Goal: Task Accomplishment & Management: Use online tool/utility

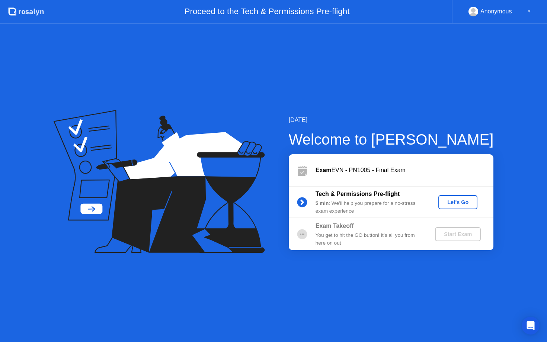
click at [456, 200] on div "Let's Go" at bounding box center [457, 202] width 33 height 6
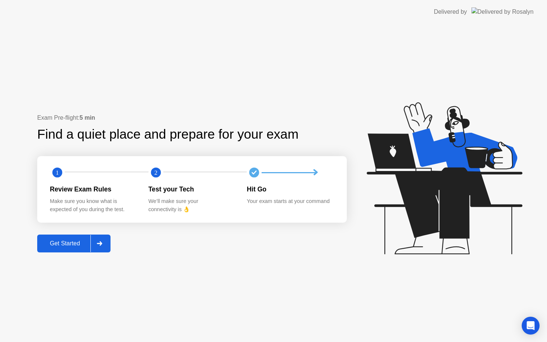
click at [61, 245] on div "Get Started" at bounding box center [64, 243] width 51 height 7
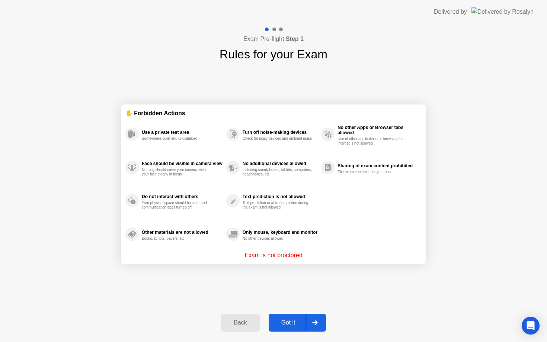
click at [280, 320] on div "Got it" at bounding box center [288, 323] width 35 height 7
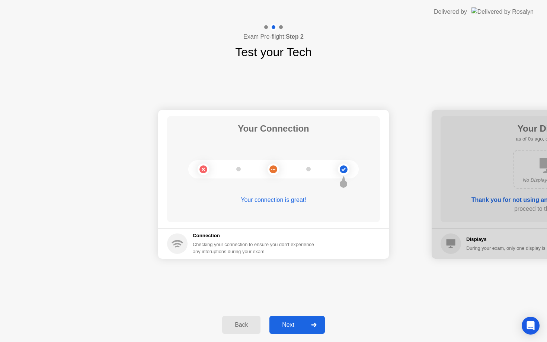
click at [294, 327] on div "Next" at bounding box center [288, 325] width 33 height 7
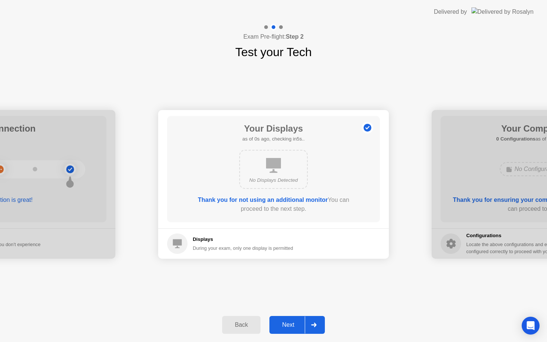
click at [294, 326] on div "Next" at bounding box center [288, 325] width 33 height 7
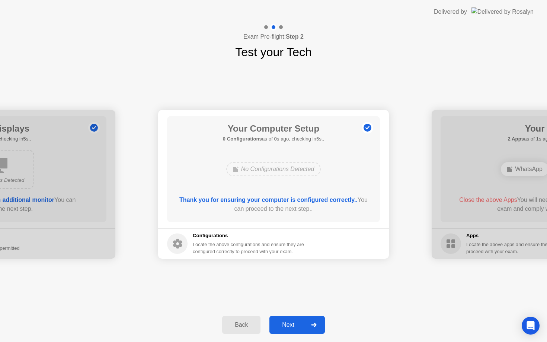
click at [294, 326] on div "Next" at bounding box center [288, 325] width 33 height 7
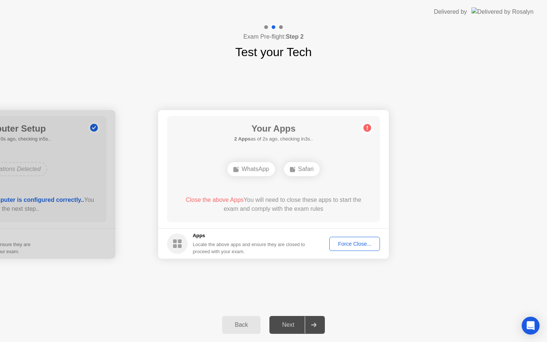
click at [352, 246] on div "Force Close..." at bounding box center [354, 244] width 45 height 6
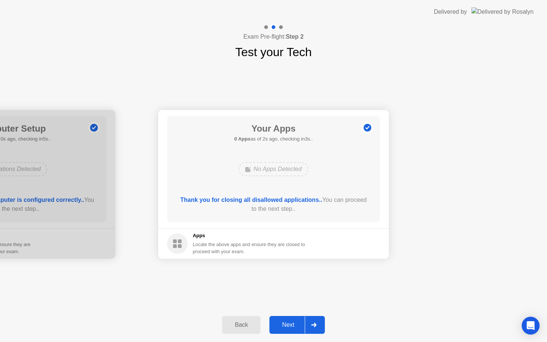
click at [283, 324] on div "Next" at bounding box center [288, 325] width 33 height 7
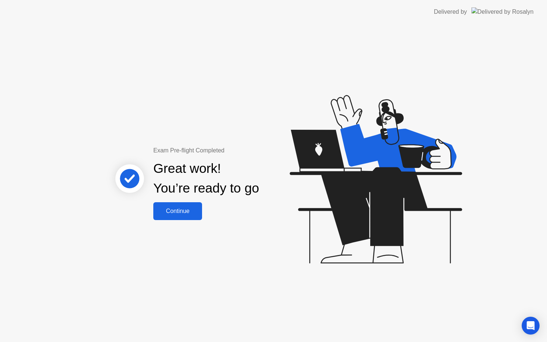
click at [181, 209] on div "Continue" at bounding box center [178, 211] width 44 height 7
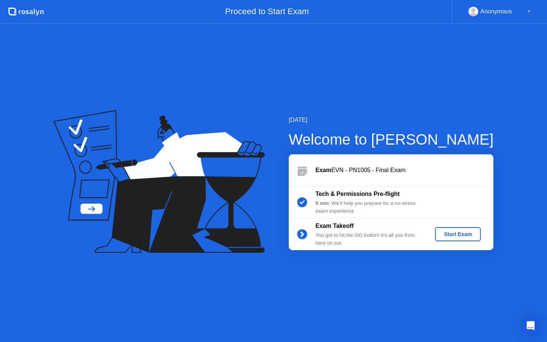
click at [469, 234] on div "Start Exam" at bounding box center [458, 235] width 40 height 6
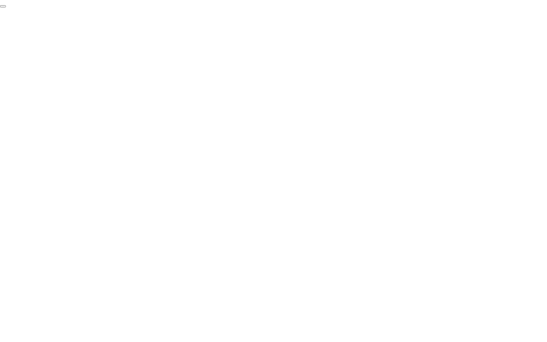
click at [6, 7] on button "End Proctoring Session" at bounding box center [3, 6] width 6 height 2
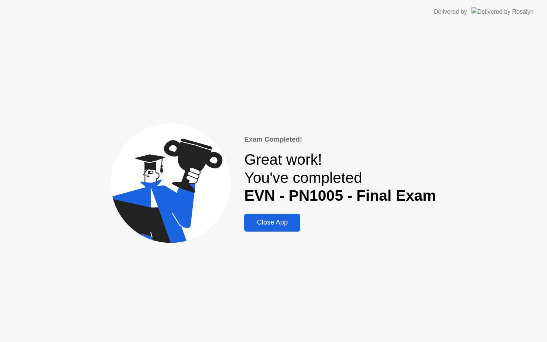
click at [271, 220] on div "Close App" at bounding box center [272, 223] width 52 height 8
